Goal: Check status: Check status

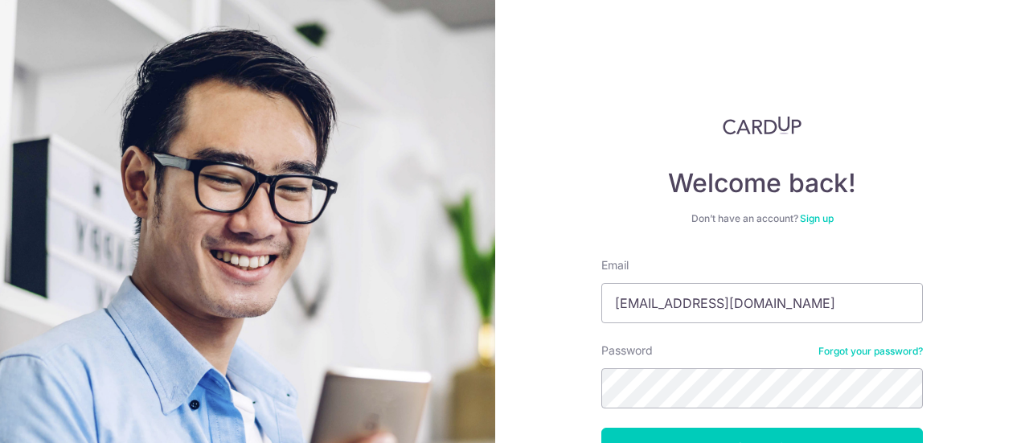
type input "[EMAIL_ADDRESS][DOMAIN_NAME]"
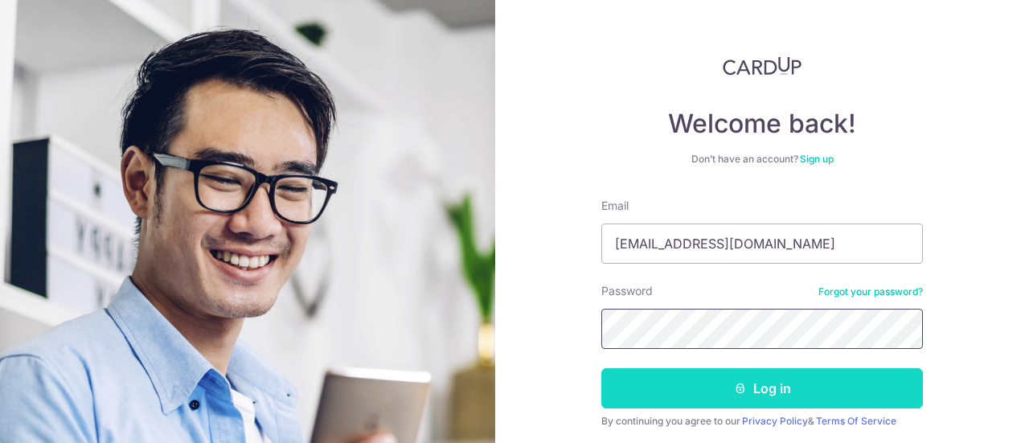
scroll to position [80, 0]
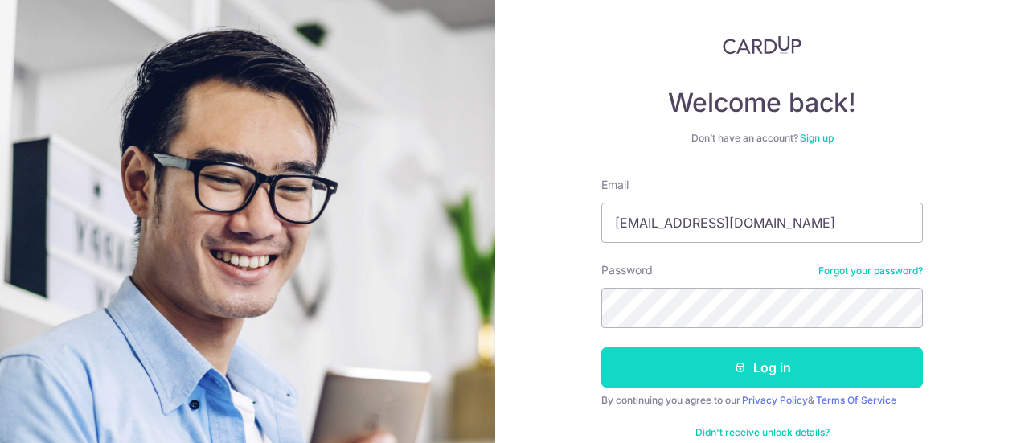
click at [630, 364] on button "Log in" at bounding box center [763, 367] width 322 height 40
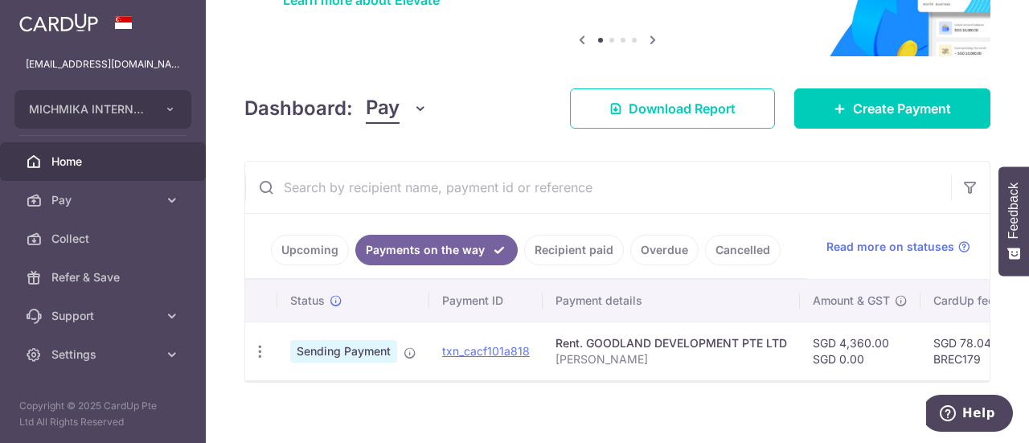
click at [557, 258] on link "Recipient paid" at bounding box center [574, 250] width 100 height 31
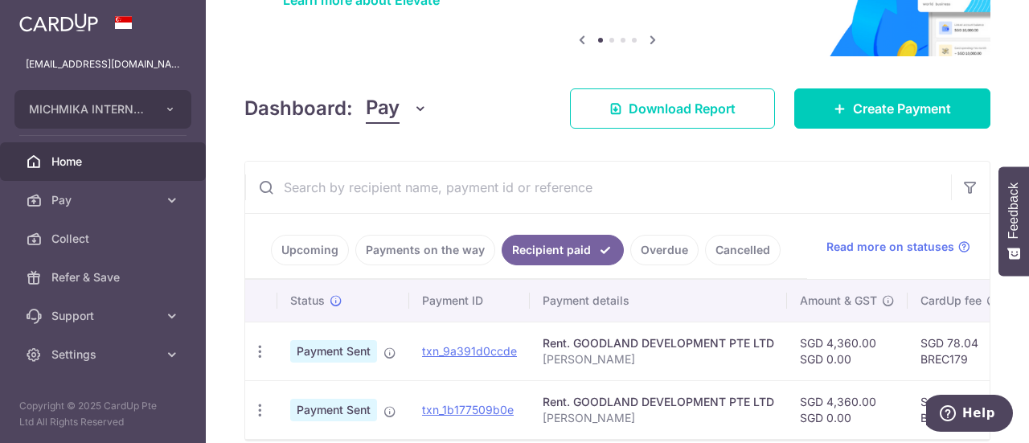
scroll to position [228, 0]
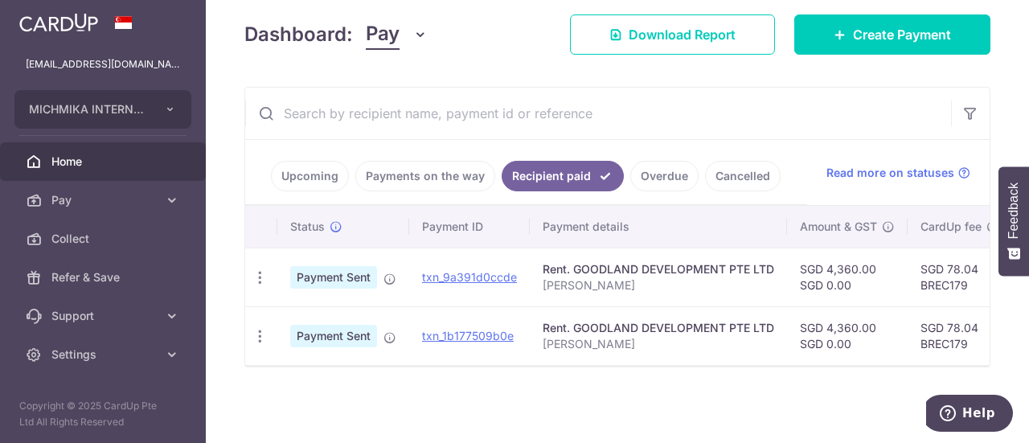
click at [399, 169] on link "Payments on the way" at bounding box center [425, 176] width 140 height 31
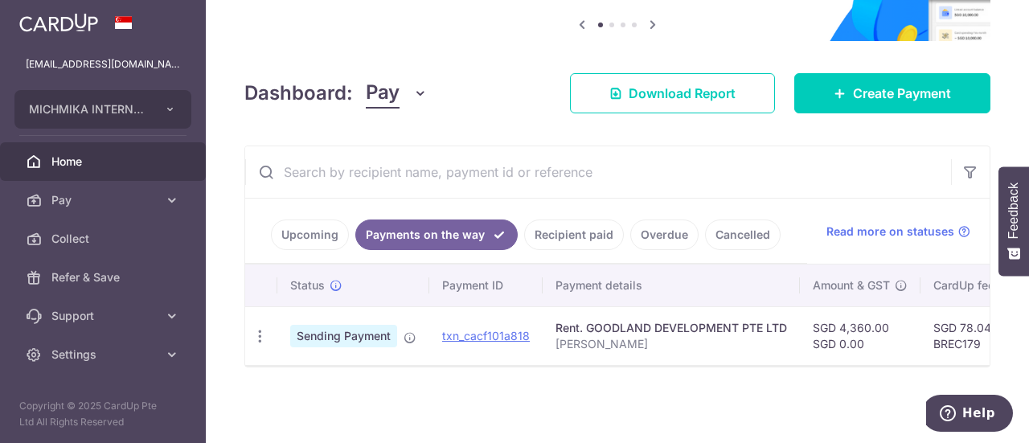
scroll to position [169, 0]
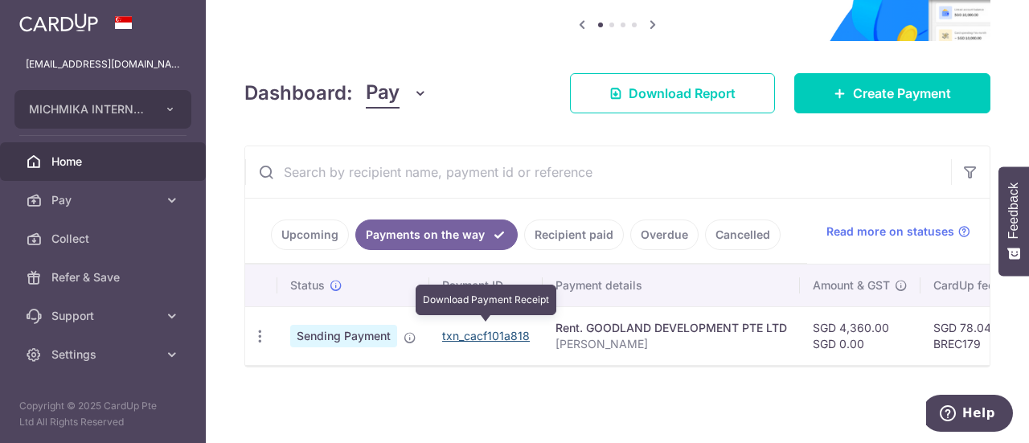
click at [483, 334] on link "txn_cacf101a818" at bounding box center [486, 336] width 88 height 14
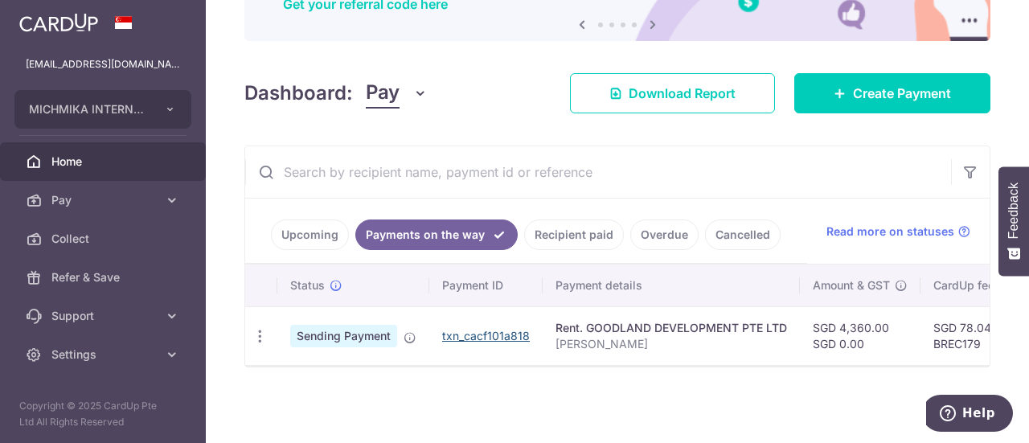
scroll to position [0, 461]
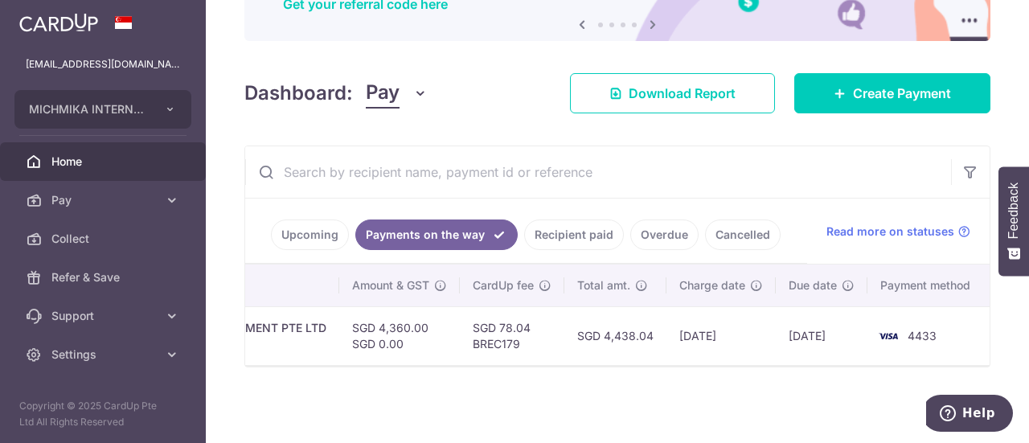
click at [584, 225] on link "Recipient paid" at bounding box center [574, 235] width 100 height 31
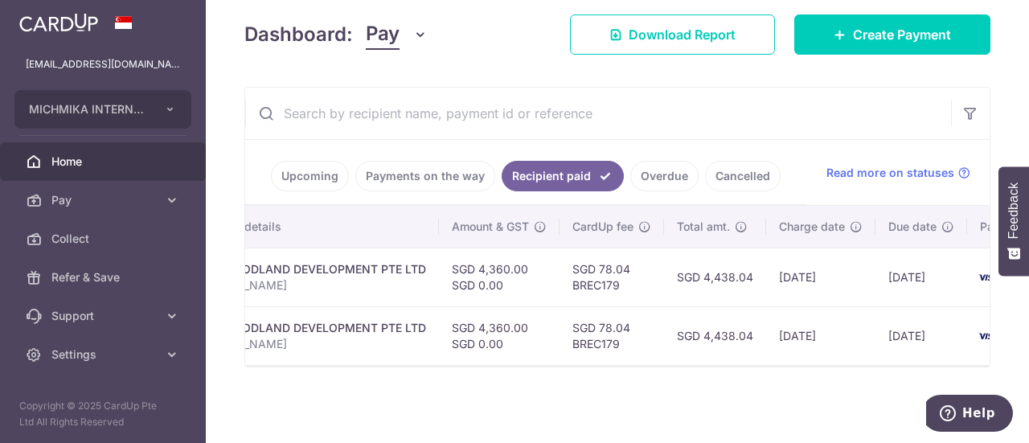
scroll to position [0, 0]
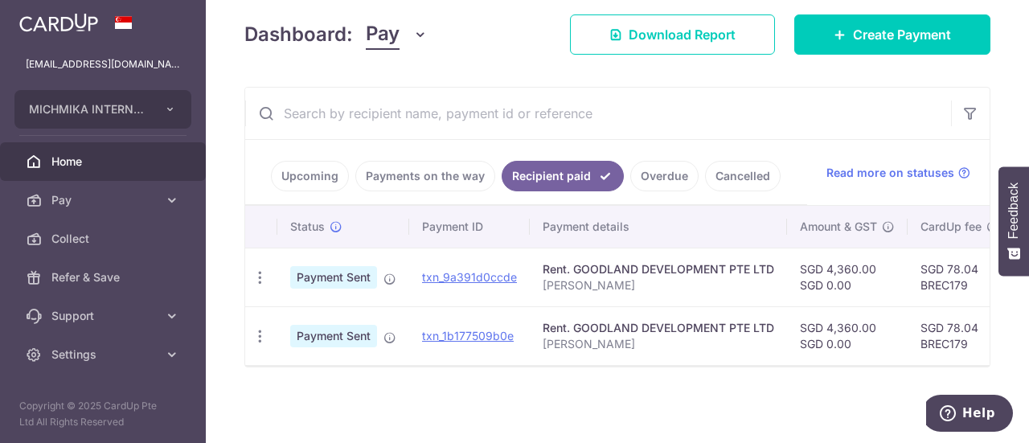
click at [492, 337] on td "txn_1b177509b0e" at bounding box center [469, 335] width 121 height 59
click at [492, 332] on link "txn_1b177509b0e" at bounding box center [468, 336] width 92 height 14
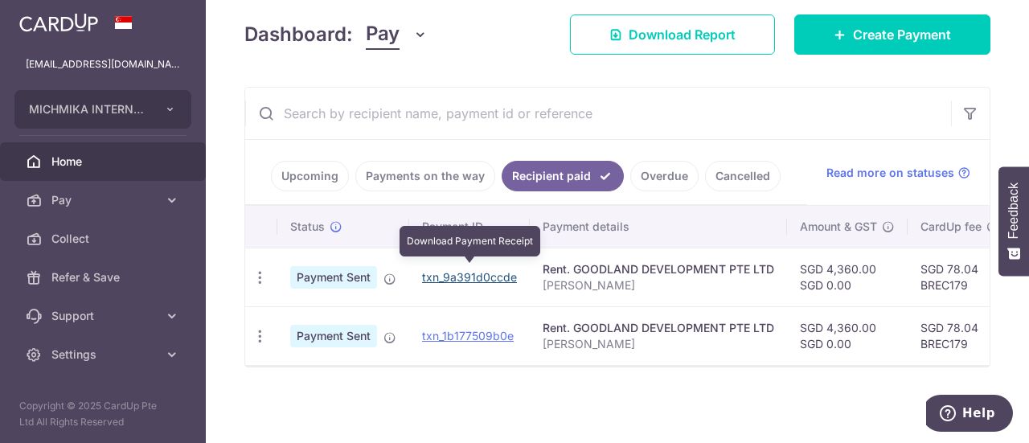
click at [470, 271] on link "txn_9a391d0ccde" at bounding box center [469, 277] width 95 height 14
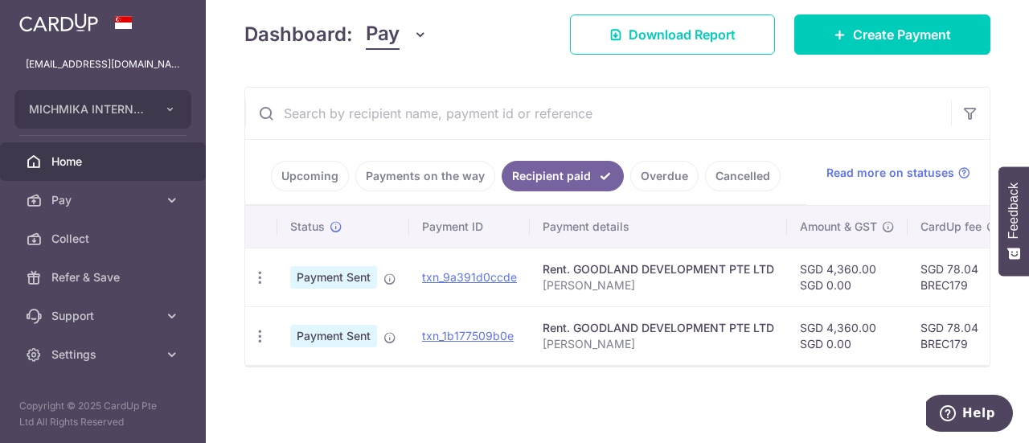
click at [320, 179] on link "Upcoming" at bounding box center [310, 176] width 78 height 31
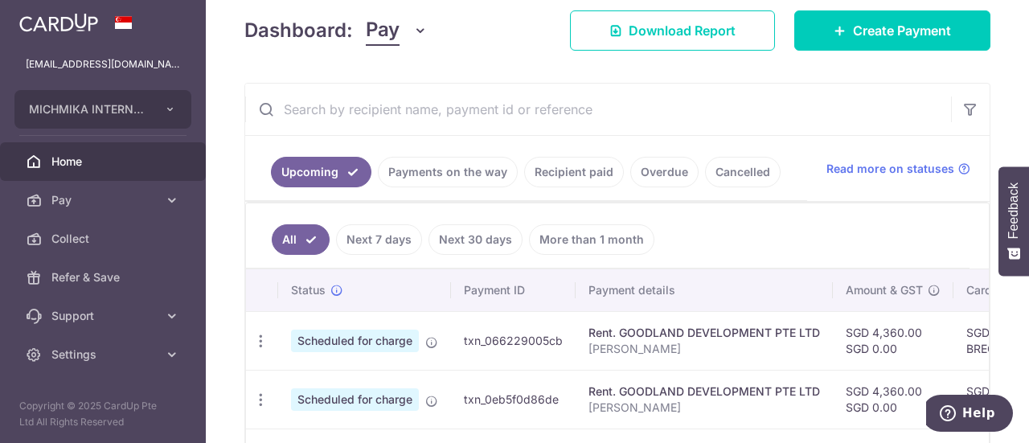
click at [429, 234] on link "Next 30 days" at bounding box center [476, 239] width 94 height 31
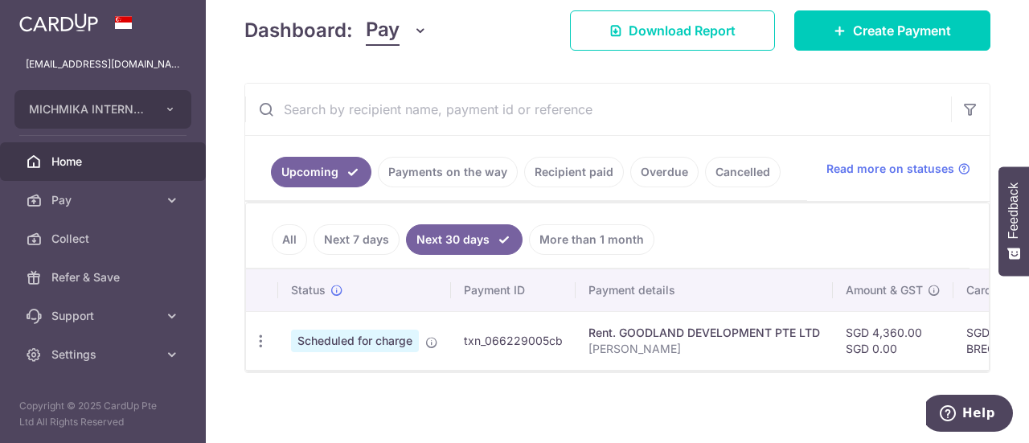
click at [424, 175] on link "Payments on the way" at bounding box center [448, 172] width 140 height 31
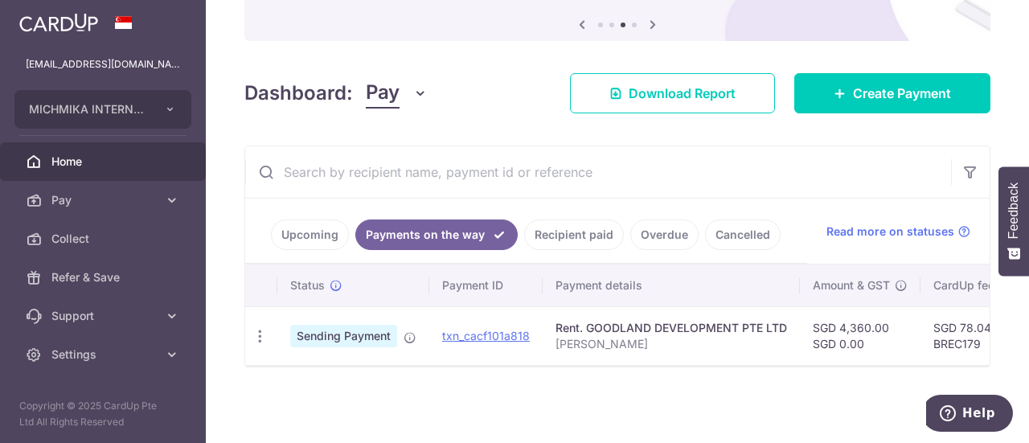
scroll to position [0, 461]
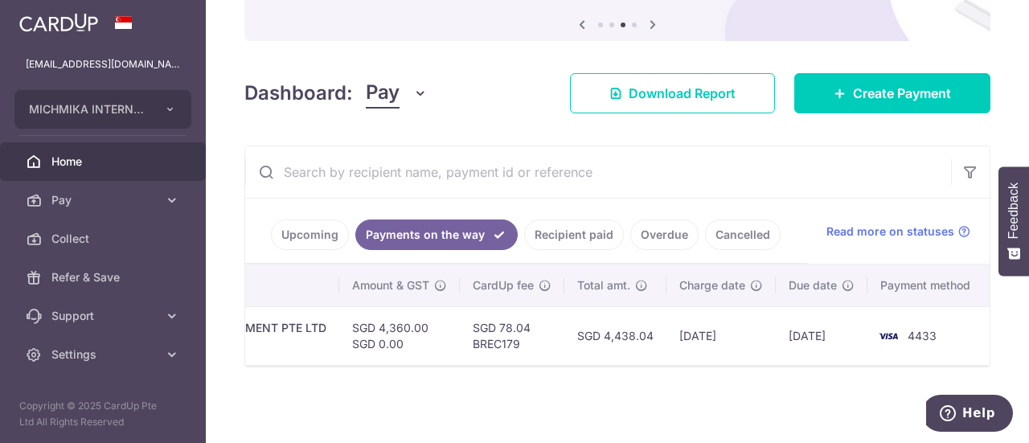
click at [290, 226] on link "Upcoming" at bounding box center [310, 235] width 78 height 31
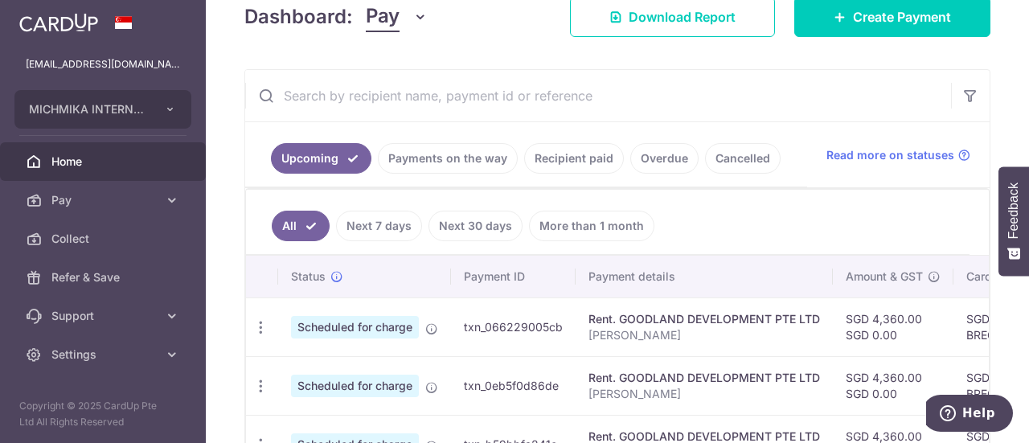
scroll to position [352, 0]
